Goal: Task Accomplishment & Management: Manage account settings

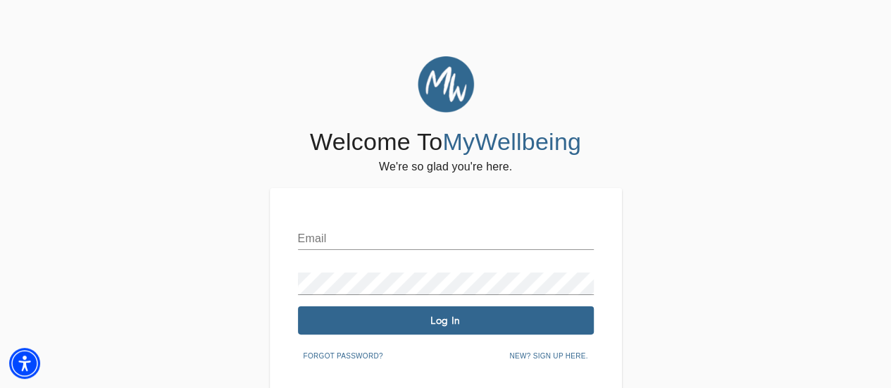
click at [358, 240] on input "text" at bounding box center [446, 239] width 296 height 23
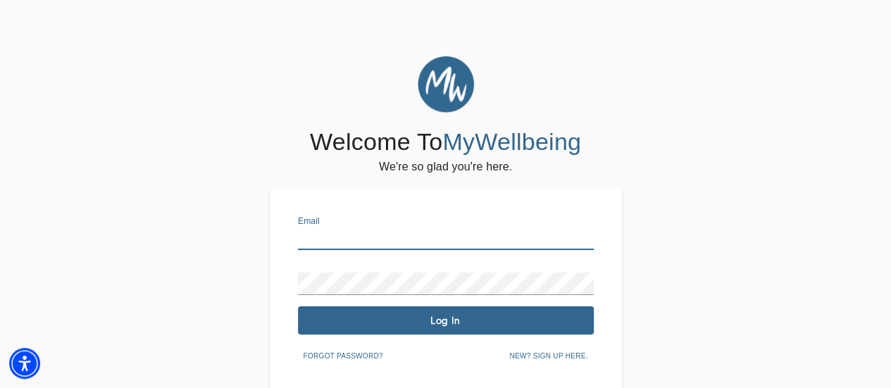
type input "[EMAIL_ADDRESS][DOMAIN_NAME]"
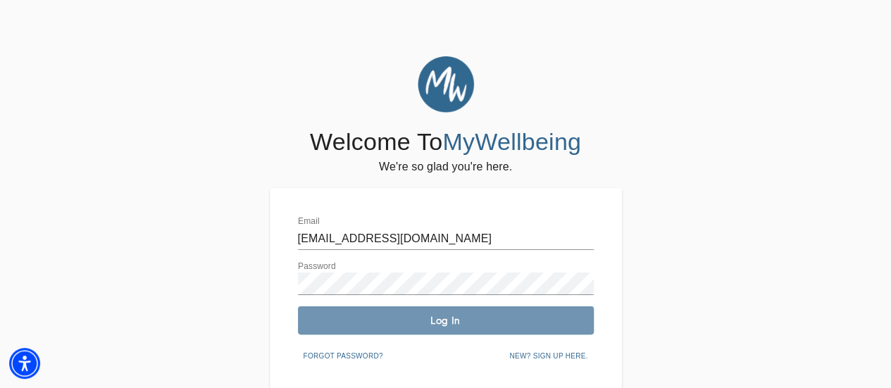
click at [425, 324] on span "Log In" at bounding box center [446, 320] width 285 height 13
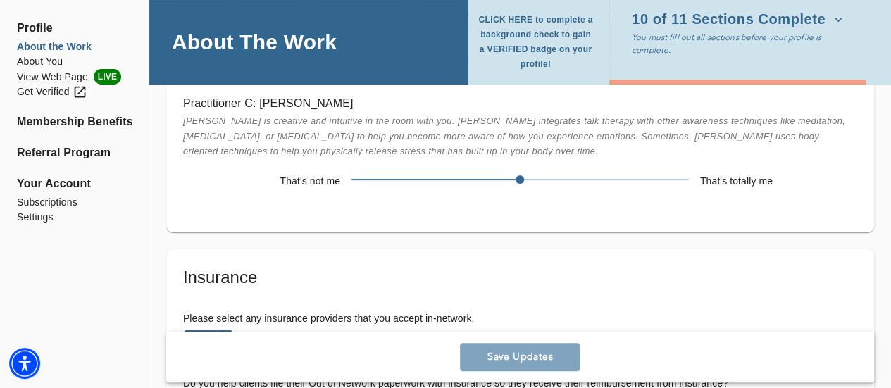
scroll to position [2764, 0]
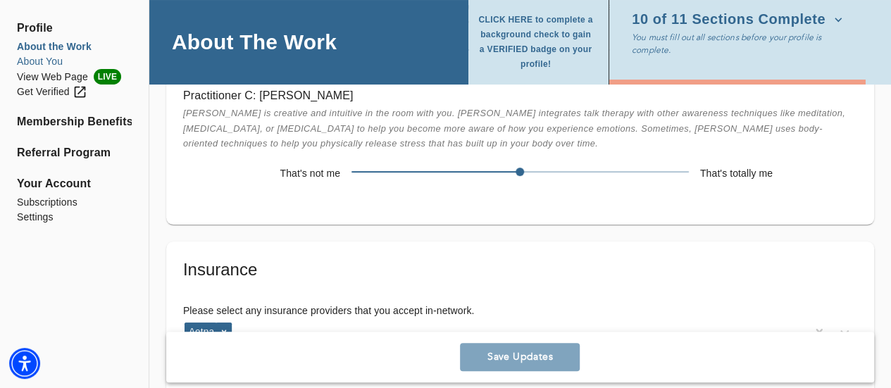
click at [58, 60] on li "About You" at bounding box center [74, 61] width 115 height 15
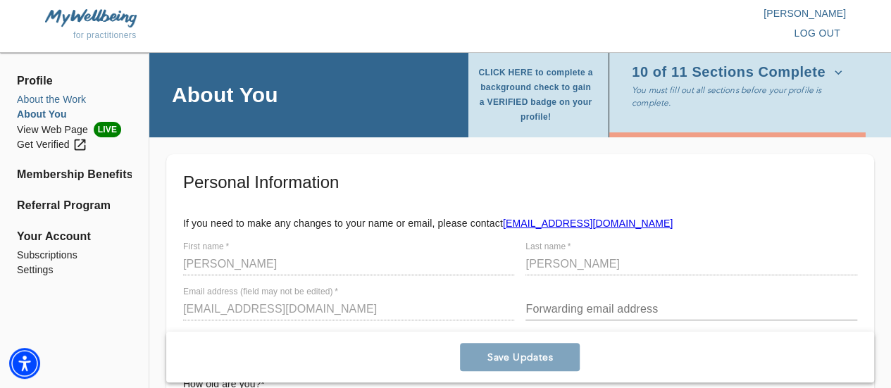
click at [79, 99] on li "About the Work" at bounding box center [74, 99] width 115 height 15
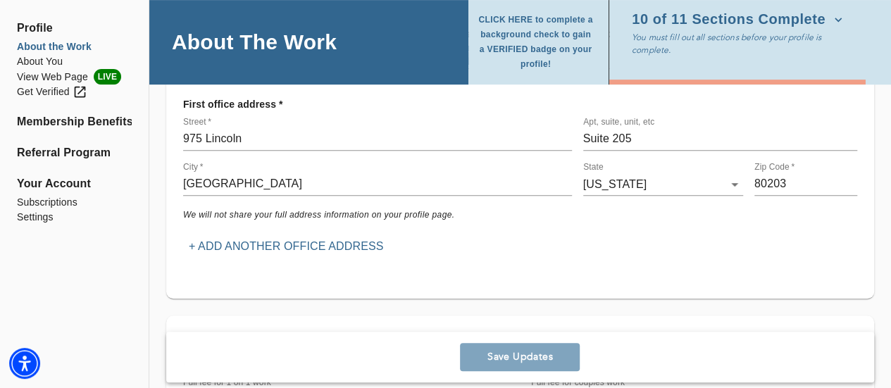
scroll to position [247, 0]
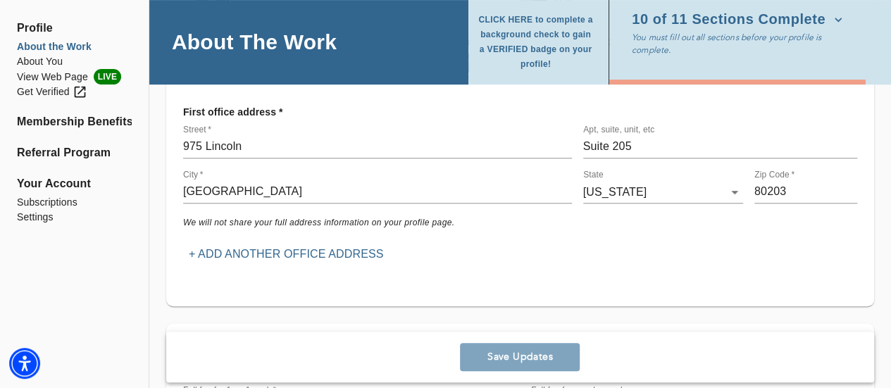
click at [355, 246] on p "+ Add another office address" at bounding box center [286, 254] width 195 height 17
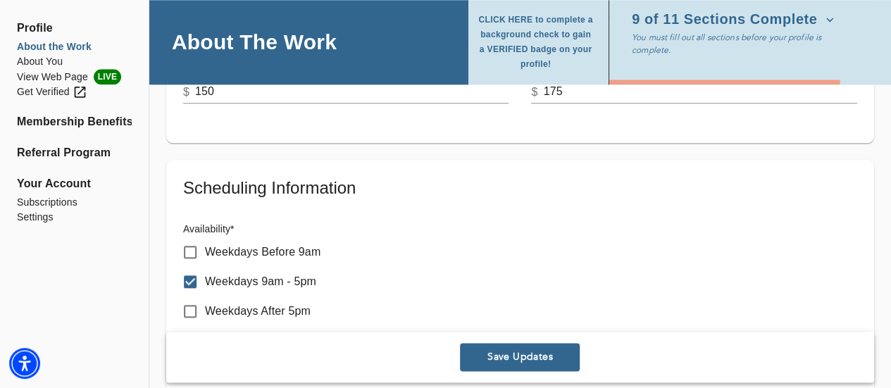
scroll to position [729, 0]
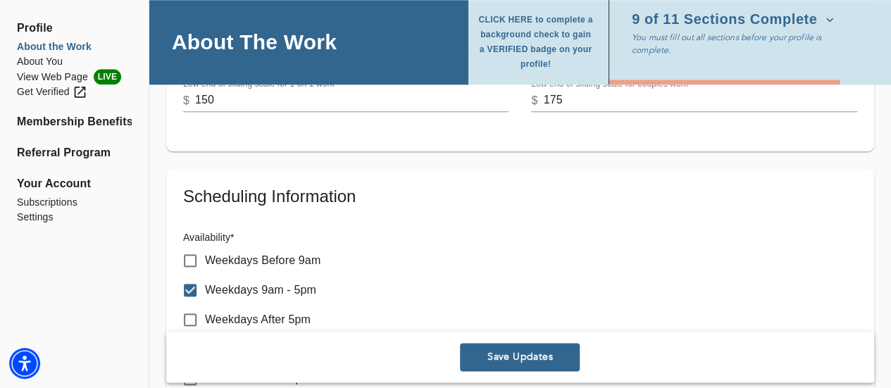
click at [517, 357] on span "Save Updates" at bounding box center [520, 357] width 109 height 13
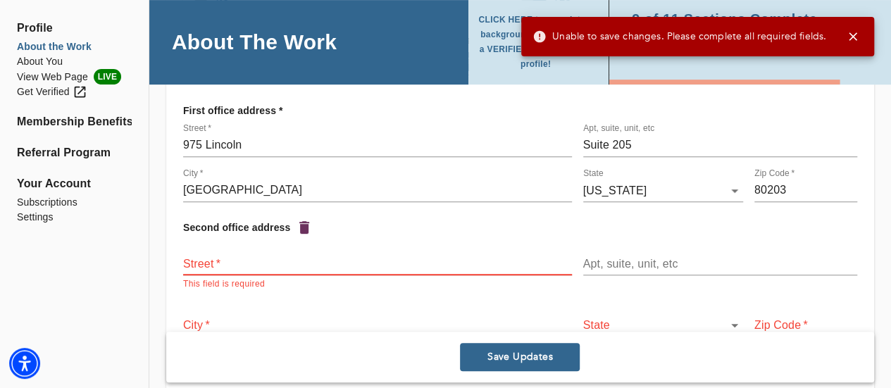
scroll to position [252, 0]
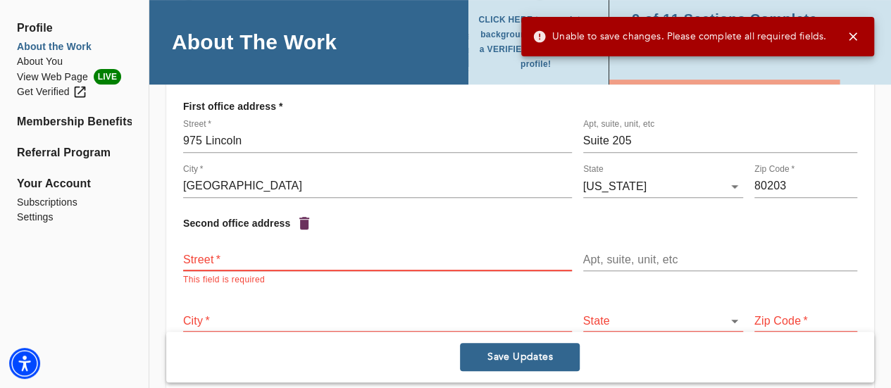
click at [303, 217] on icon "button" at bounding box center [304, 223] width 10 height 13
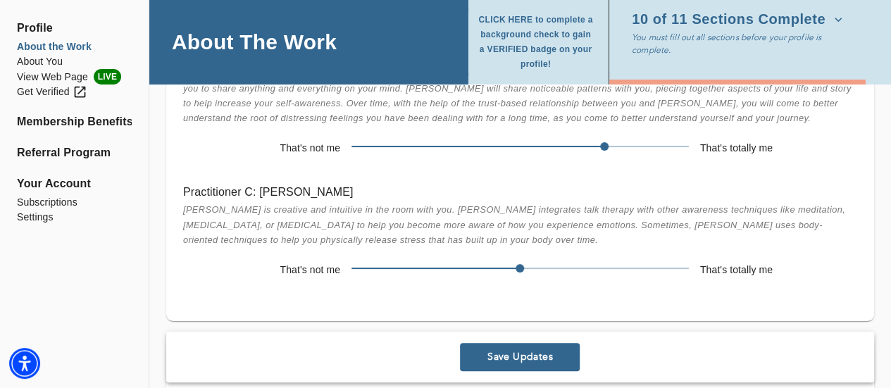
scroll to position [2764, 0]
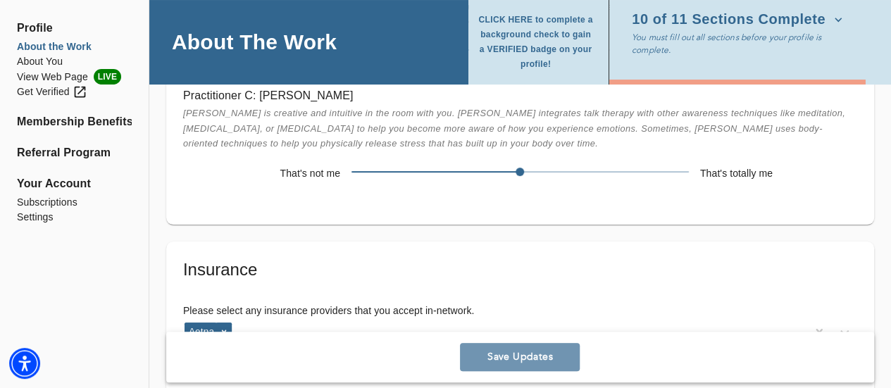
click at [520, 351] on span "Save Updates" at bounding box center [520, 357] width 109 height 13
